Goal: Task Accomplishment & Management: Manage account settings

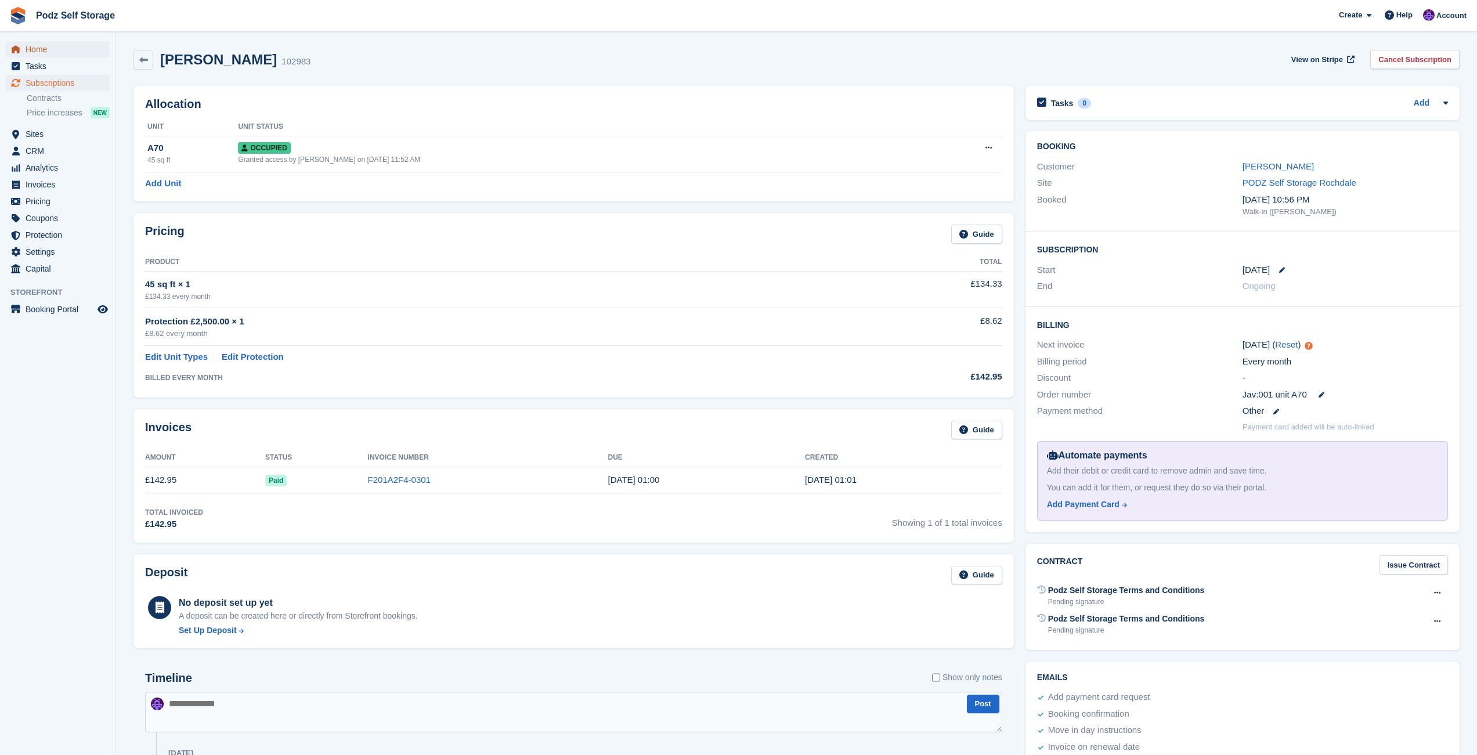
click at [36, 44] on span "Home" at bounding box center [61, 49] width 70 height 16
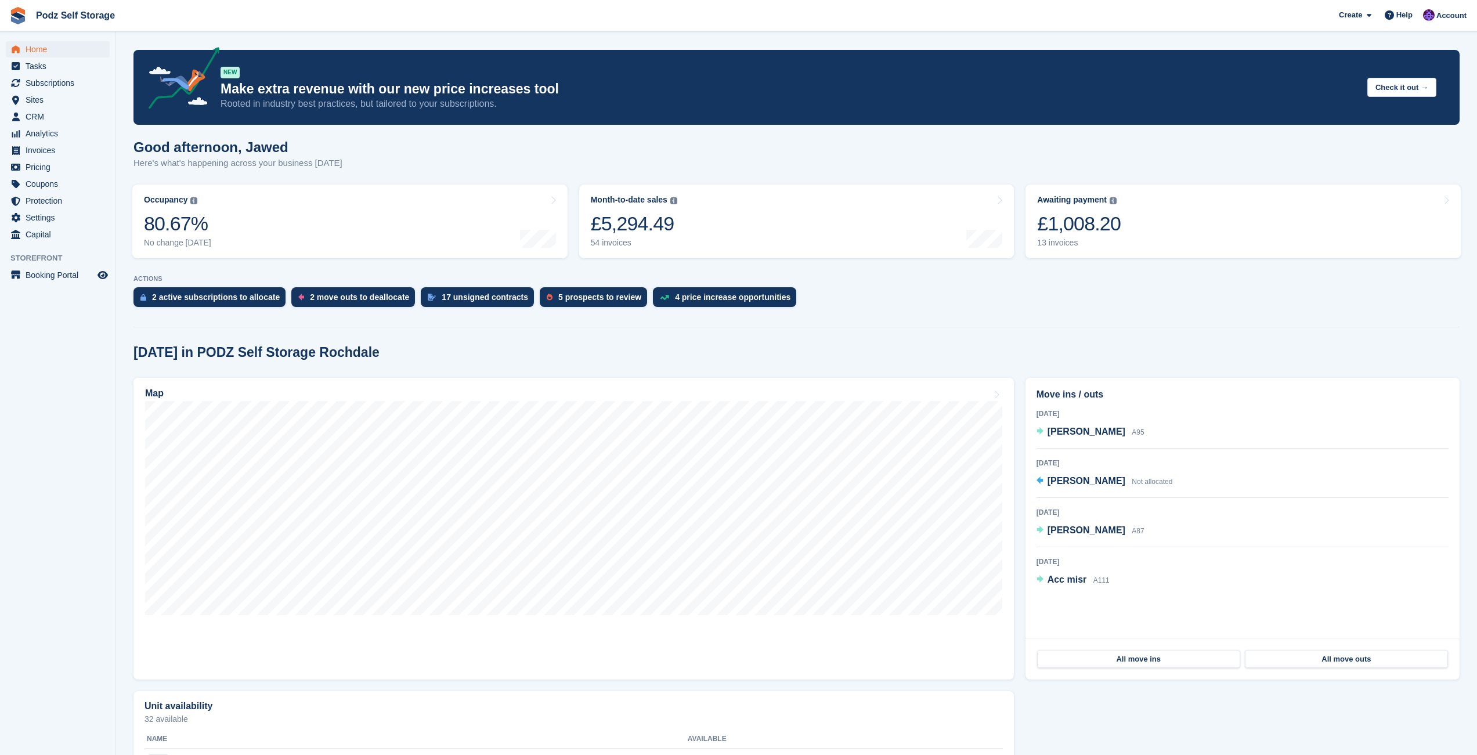
click at [812, 31] on span "Podz Self Storage Create Subscription Invoice Contact Deal Discount Page Help C…" at bounding box center [738, 15] width 1477 height 31
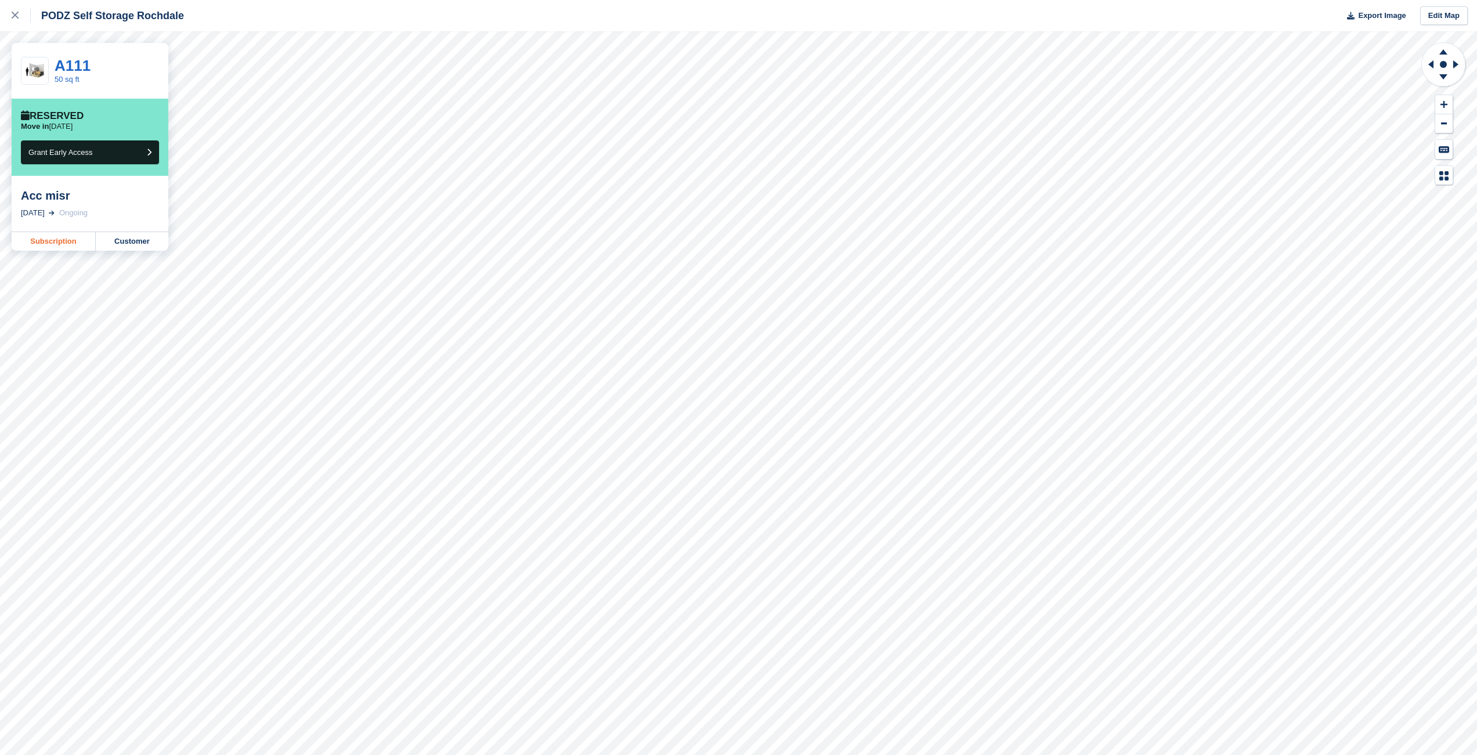
click at [72, 240] on link "Subscription" at bounding box center [54, 241] width 84 height 19
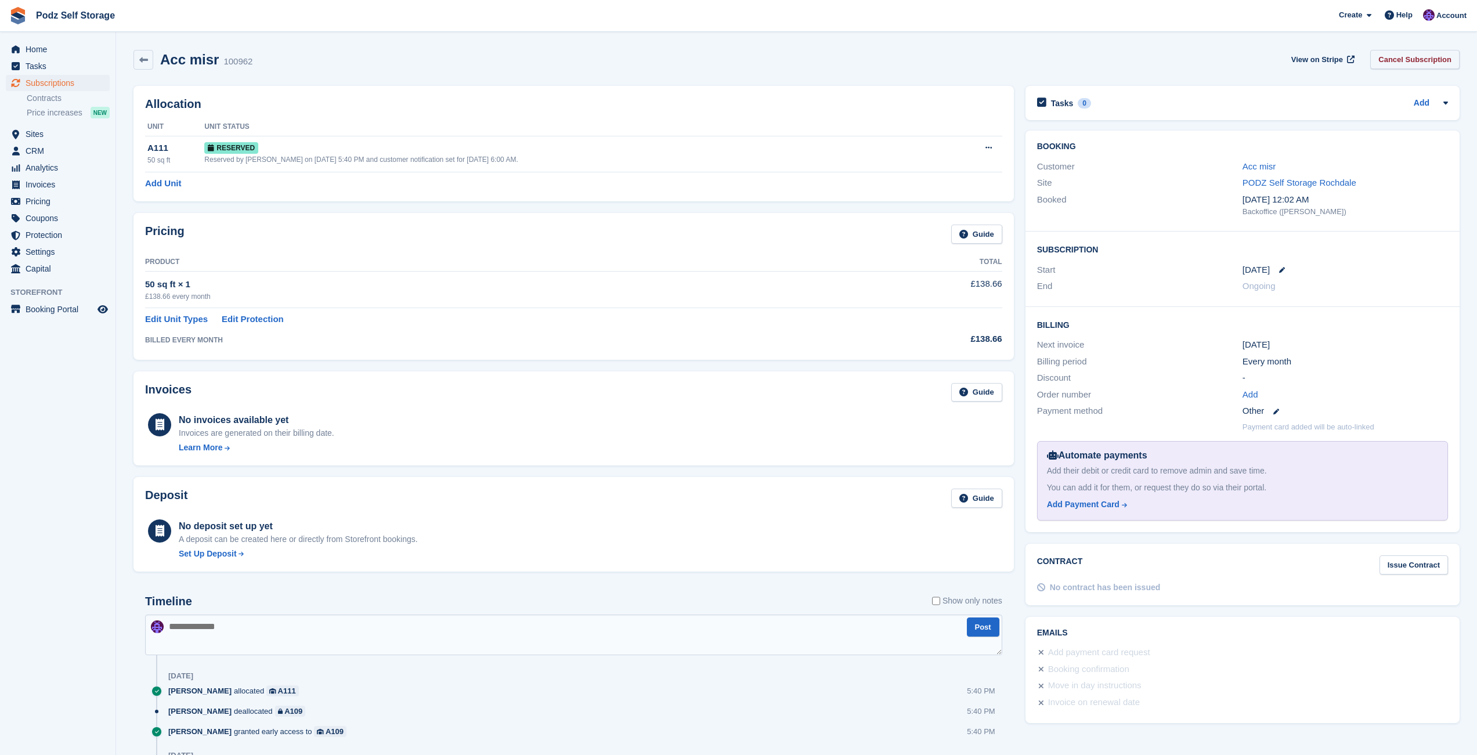
click at [1383, 63] on link "Cancel Subscription" at bounding box center [1415, 59] width 89 height 19
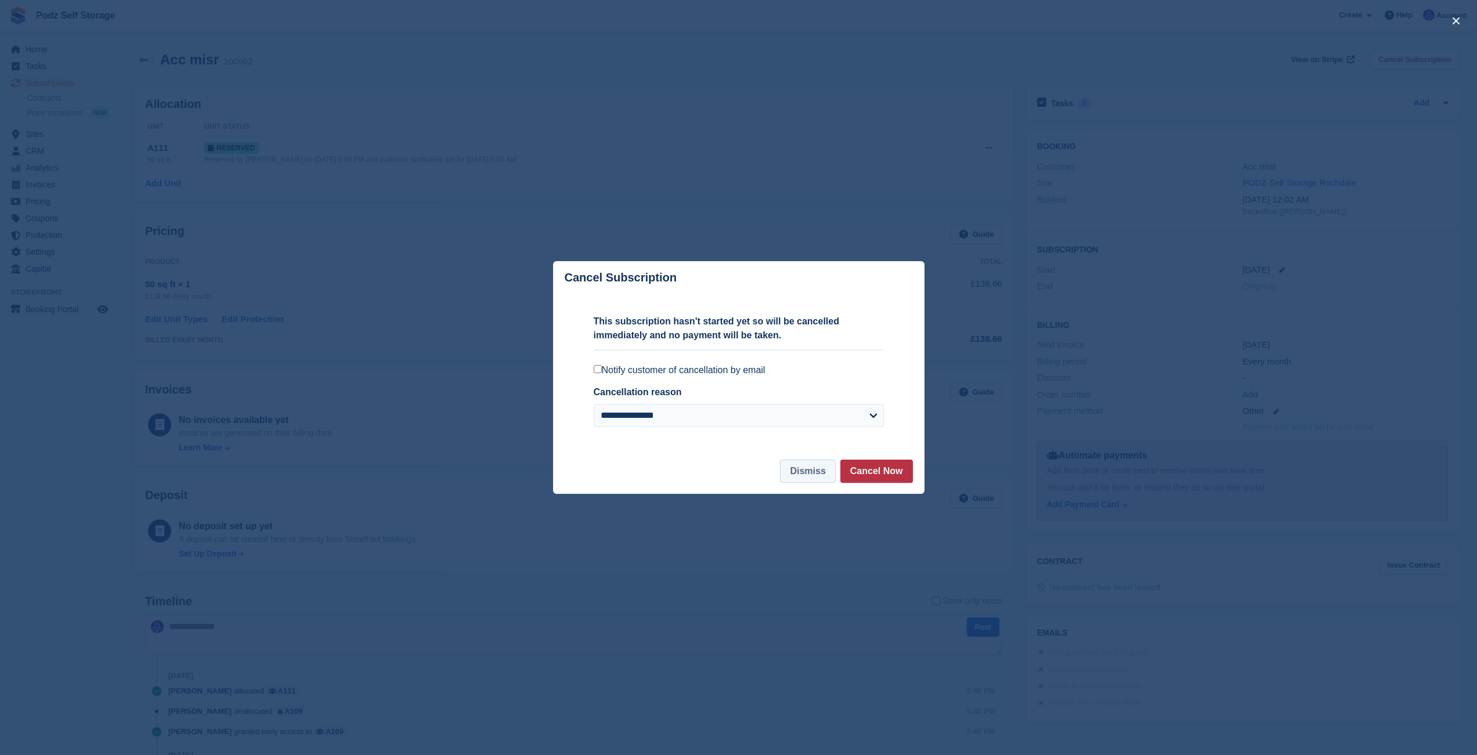
click at [802, 480] on button "Dismiss" at bounding box center [807, 471] width 55 height 23
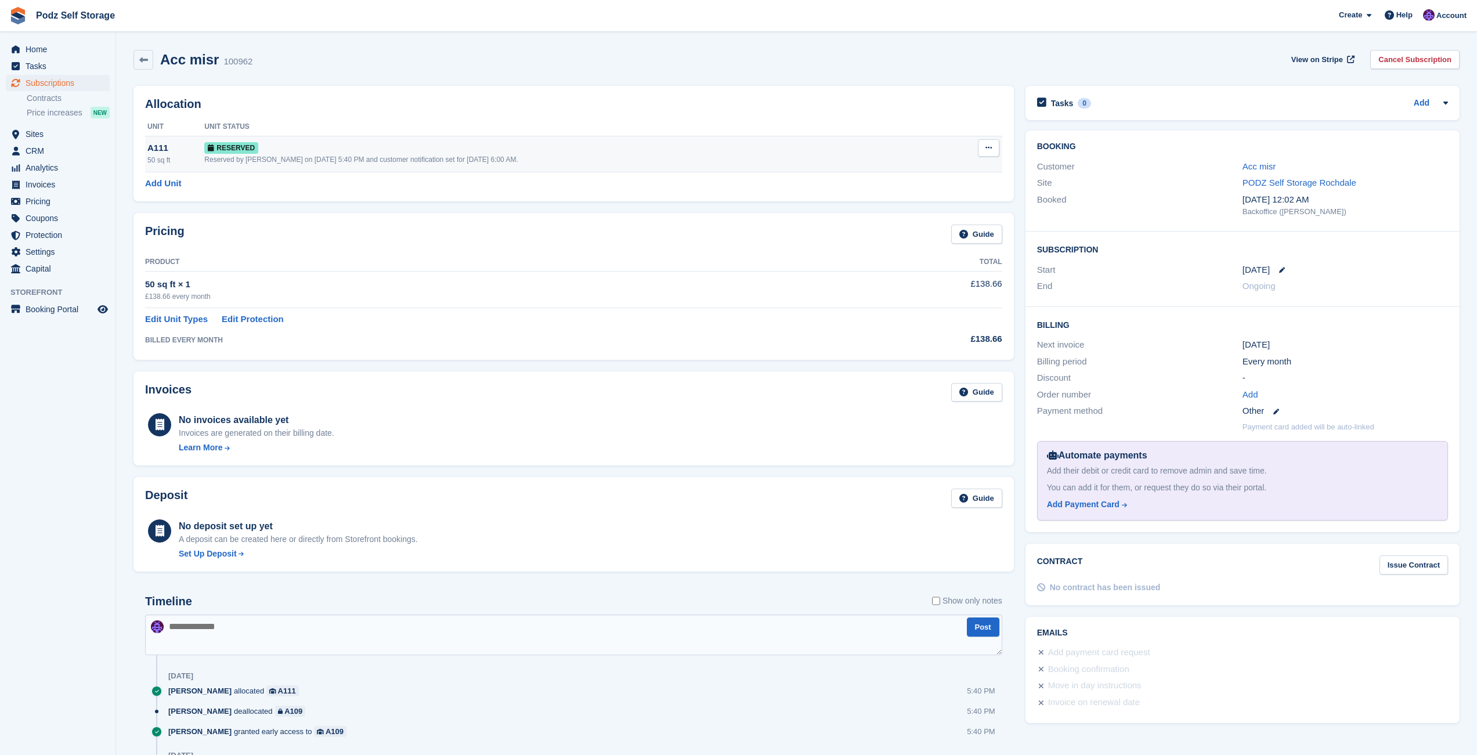
click at [983, 147] on button at bounding box center [988, 147] width 21 height 17
click at [944, 196] on p "Deallocate" at bounding box center [943, 195] width 101 height 15
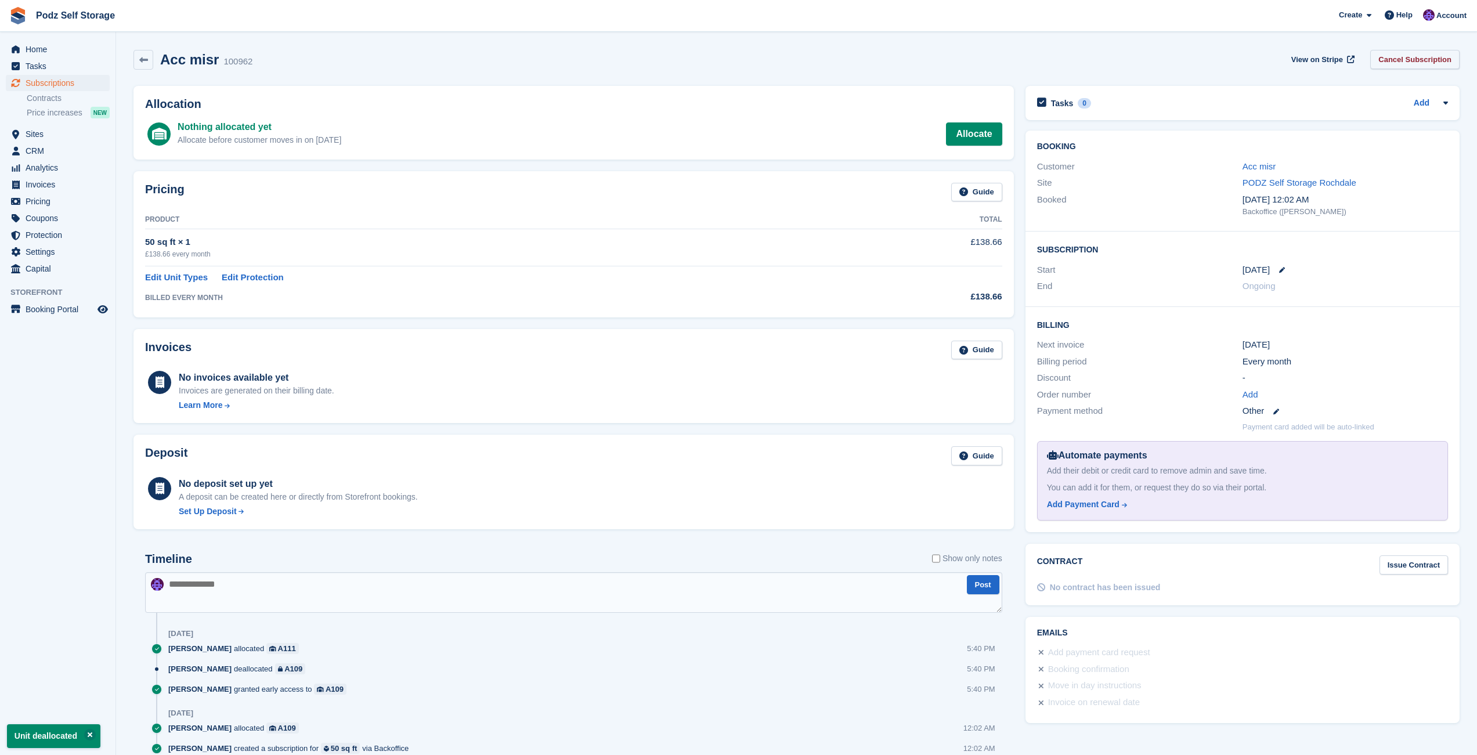
click at [1398, 64] on link "Cancel Subscription" at bounding box center [1415, 59] width 89 height 19
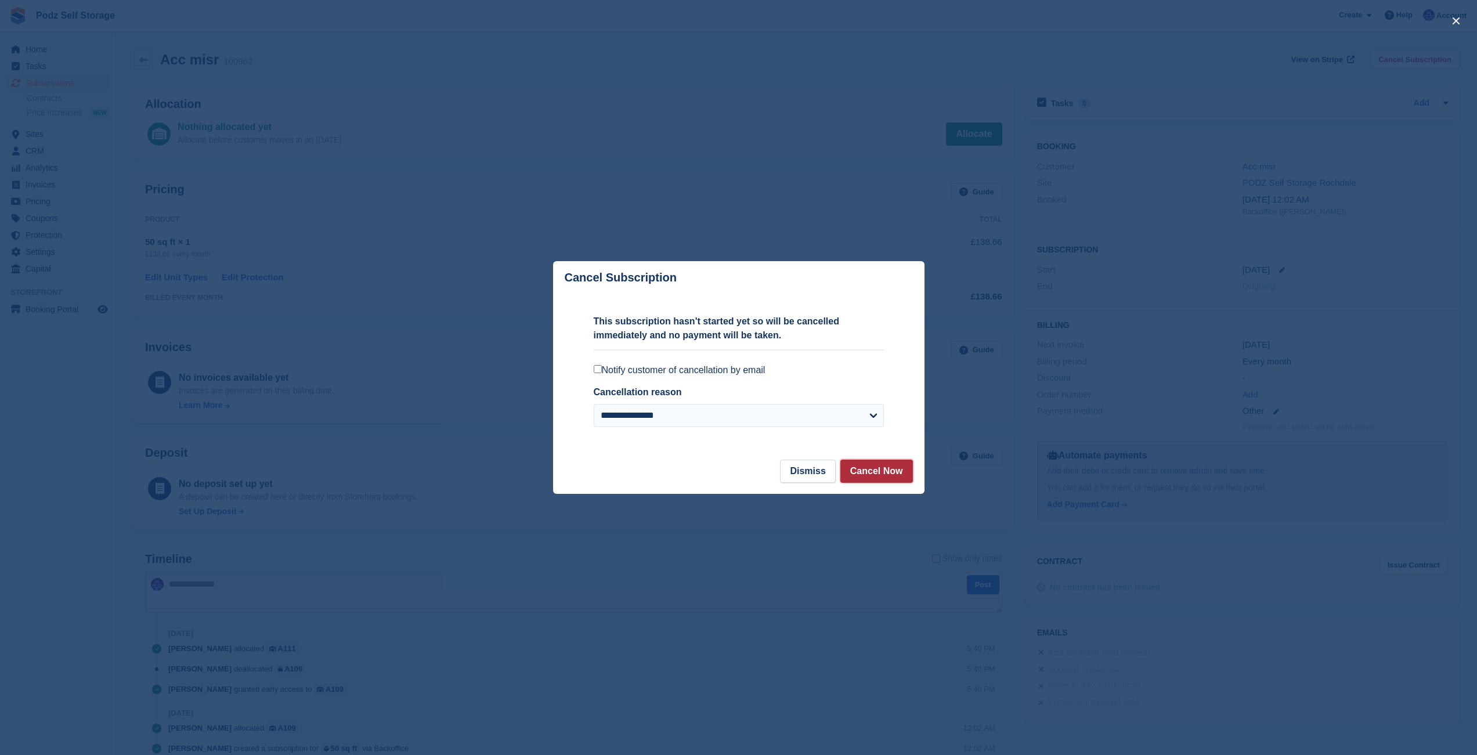
click at [860, 468] on button "Cancel Now" at bounding box center [877, 471] width 73 height 23
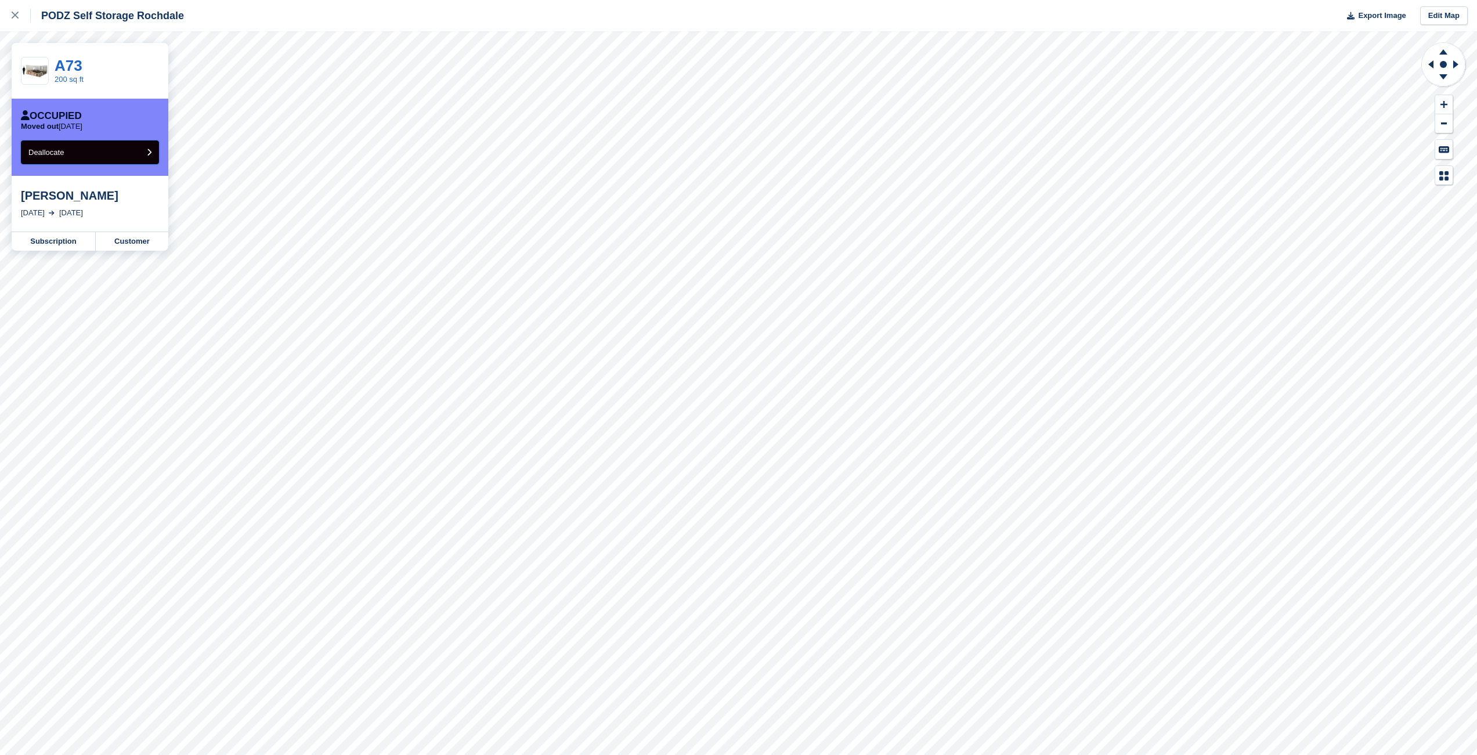
click at [134, 151] on button "Deallocate" at bounding box center [90, 152] width 138 height 24
click at [109, 153] on button "Deallocate" at bounding box center [90, 152] width 138 height 24
